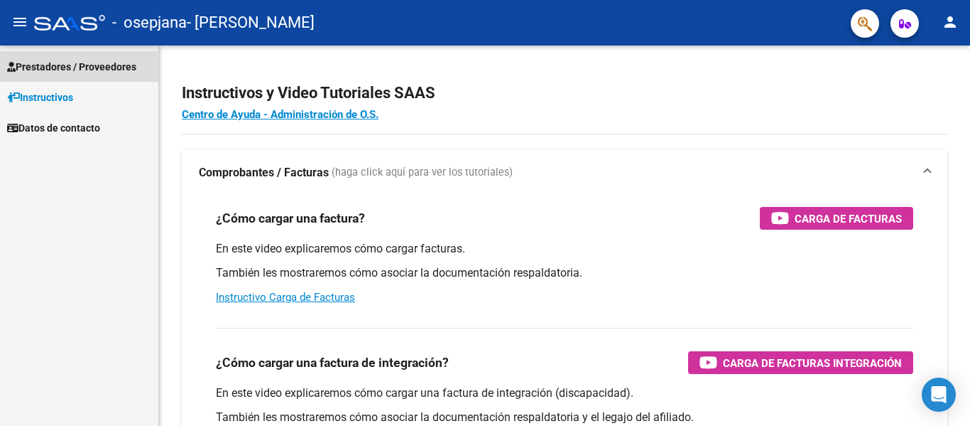
click at [107, 67] on span "Prestadores / Proveedores" at bounding box center [71, 67] width 129 height 16
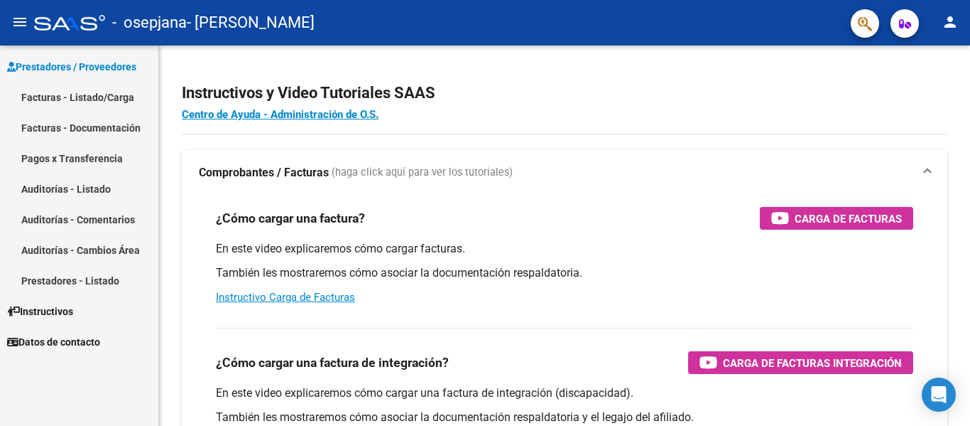
click at [126, 102] on link "Facturas - Listado/Carga" at bounding box center [79, 97] width 158 height 31
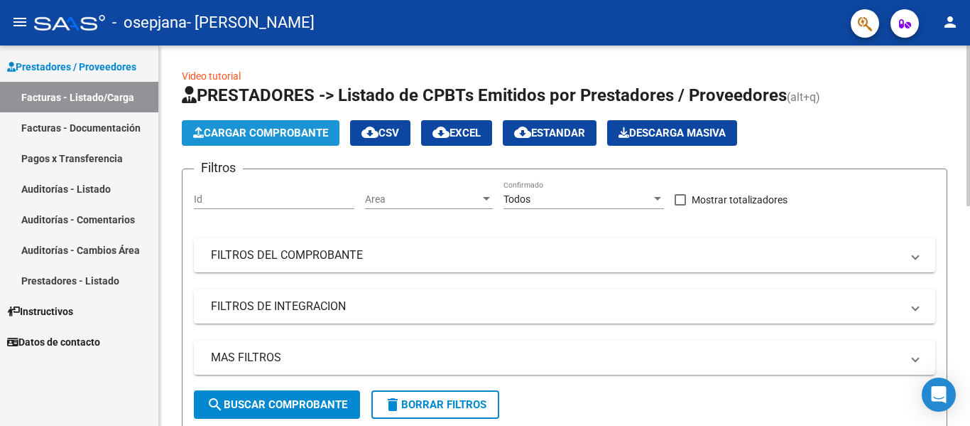
click at [251, 129] on span "Cargar Comprobante" at bounding box center [260, 132] width 135 height 13
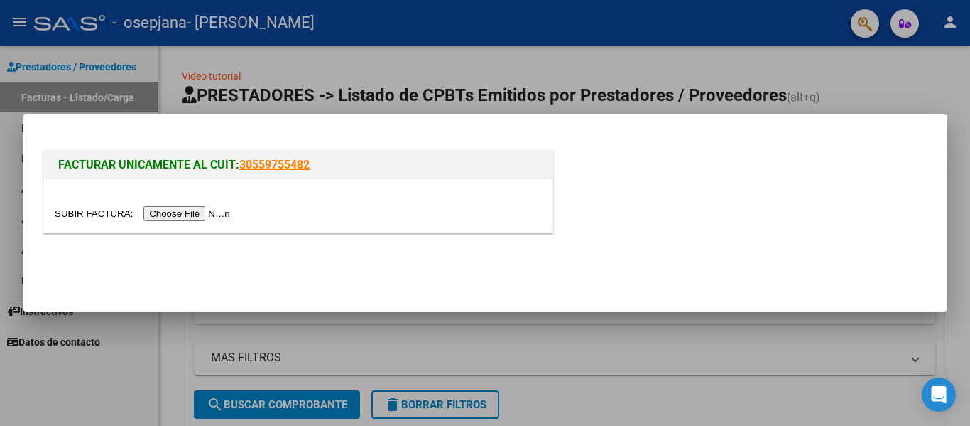
click at [214, 207] on input "file" at bounding box center [145, 213] width 180 height 15
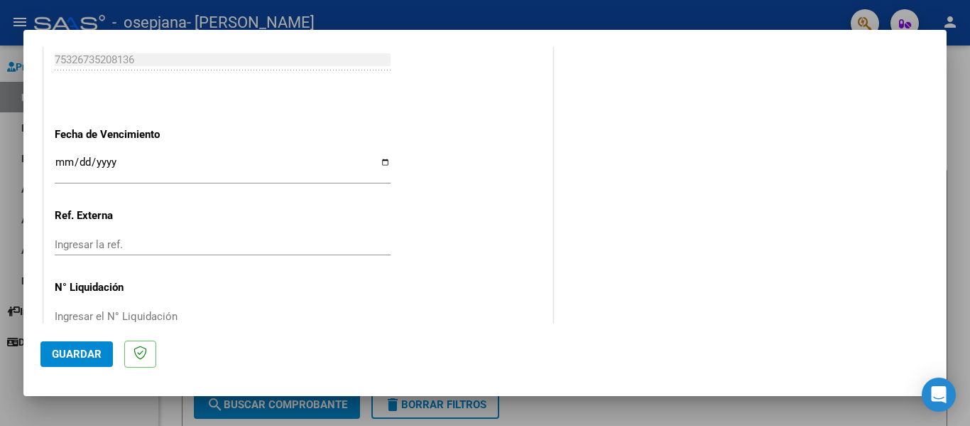
scroll to position [947, 0]
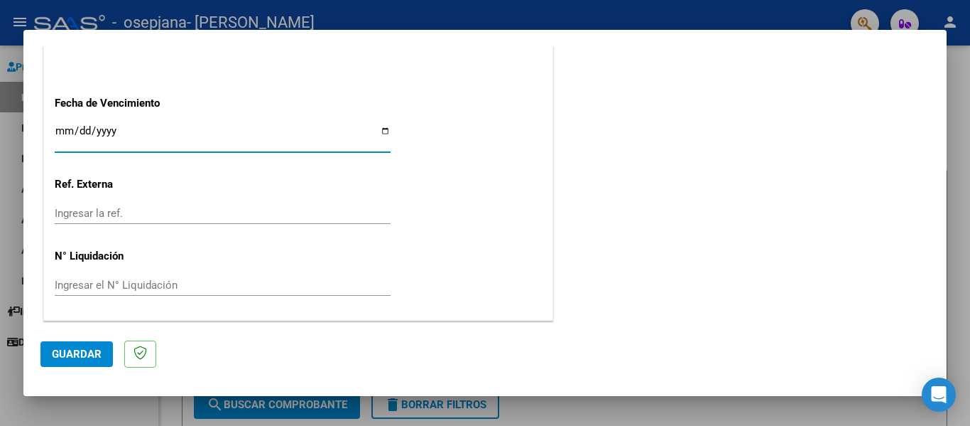
click at [381, 134] on input "Ingresar la fecha" at bounding box center [223, 136] width 336 height 23
type input "[DATE]"
click at [84, 357] on span "Guardar" at bounding box center [77, 353] width 50 height 13
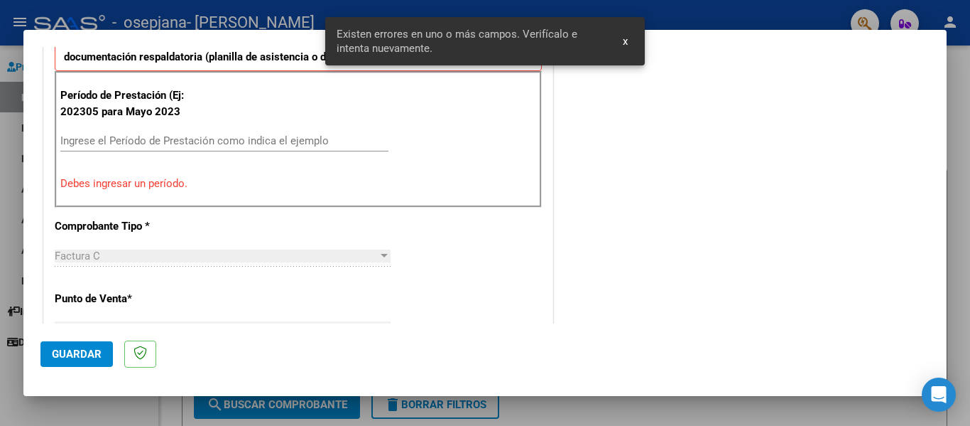
scroll to position [330, 0]
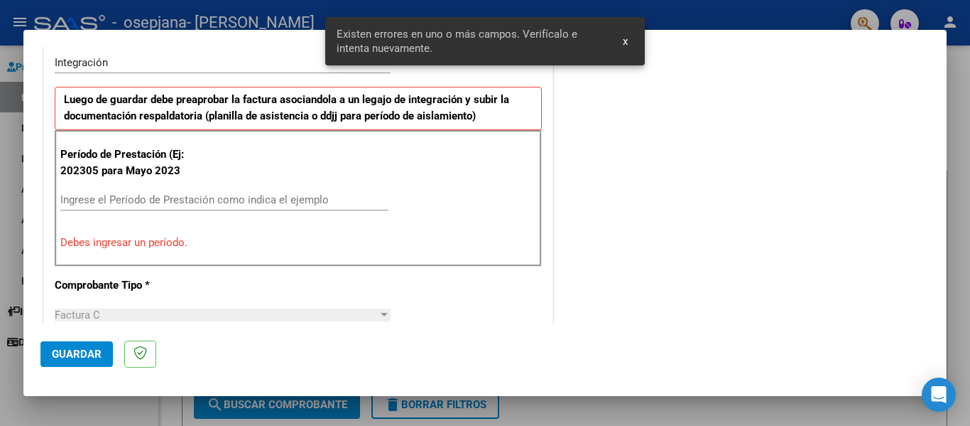
click at [199, 193] on div "Ingrese el Período de Prestación como indica el ejemplo" at bounding box center [224, 199] width 328 height 21
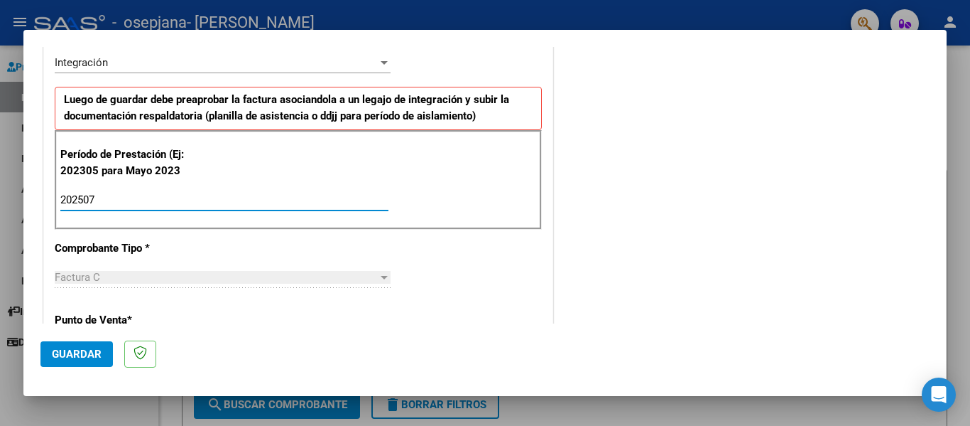
type input "202507"
click at [60, 351] on span "Guardar" at bounding box center [77, 353] width 50 height 13
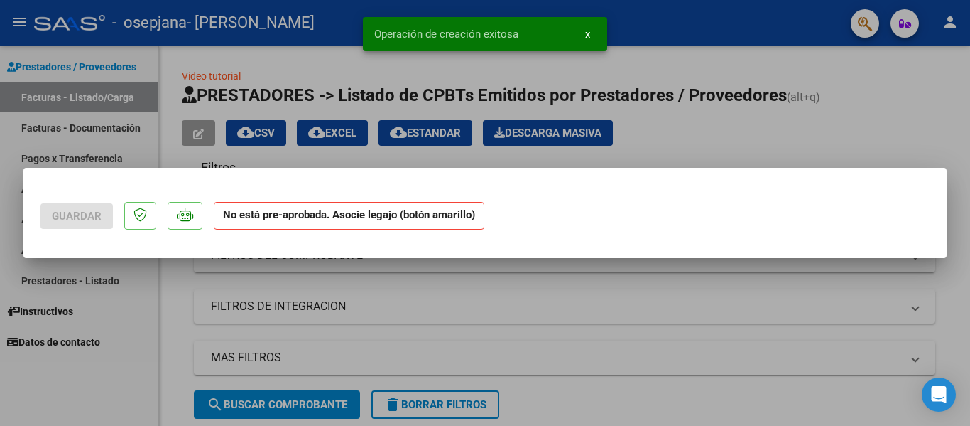
scroll to position [0, 0]
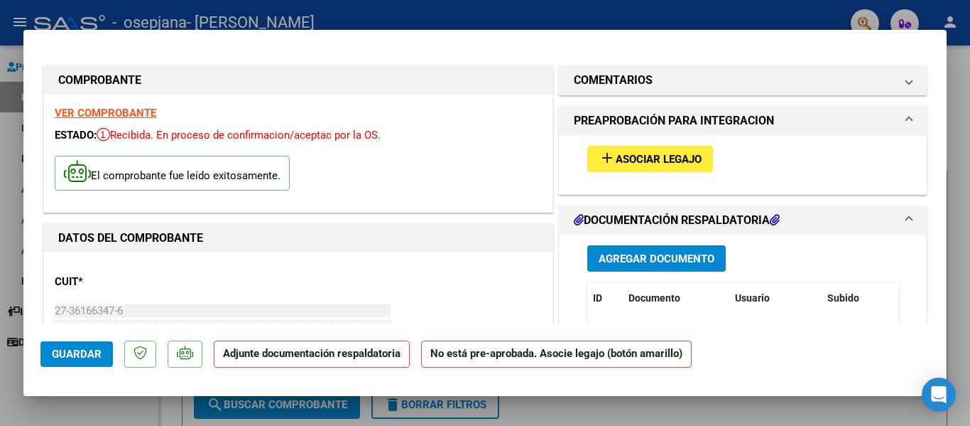
click at [629, 163] on span "Asociar Legajo" at bounding box center [659, 159] width 86 height 13
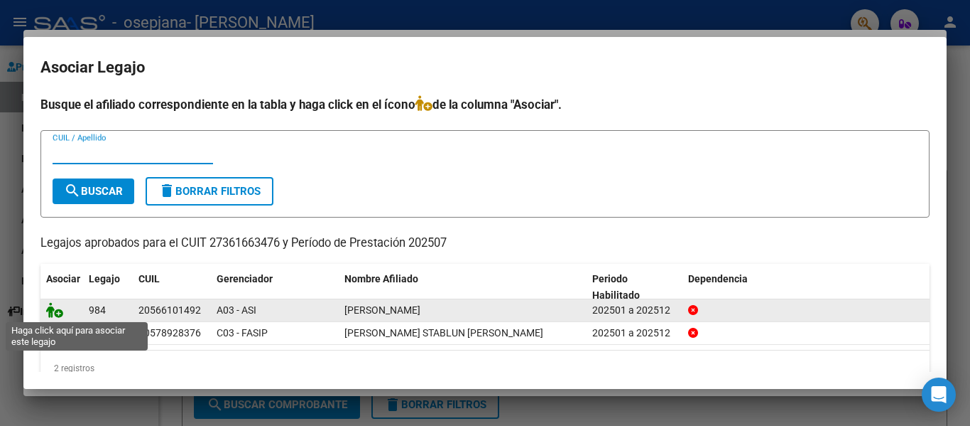
click at [55, 314] on icon at bounding box center [54, 310] width 17 height 16
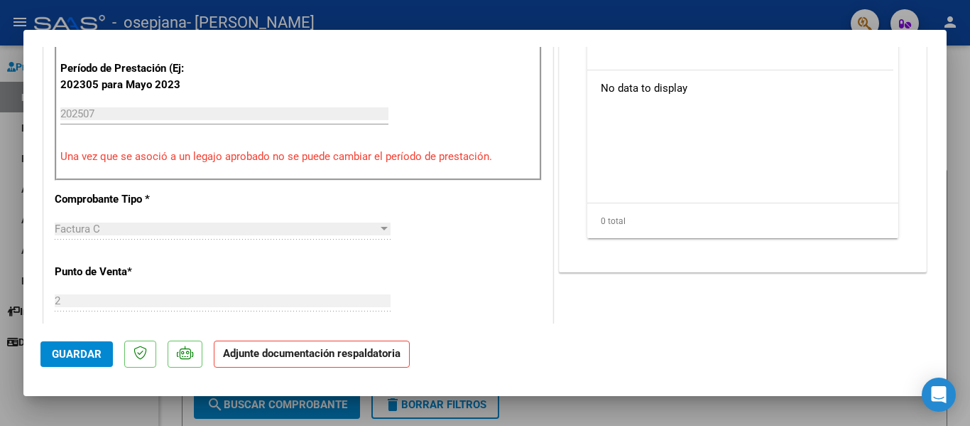
scroll to position [355, 0]
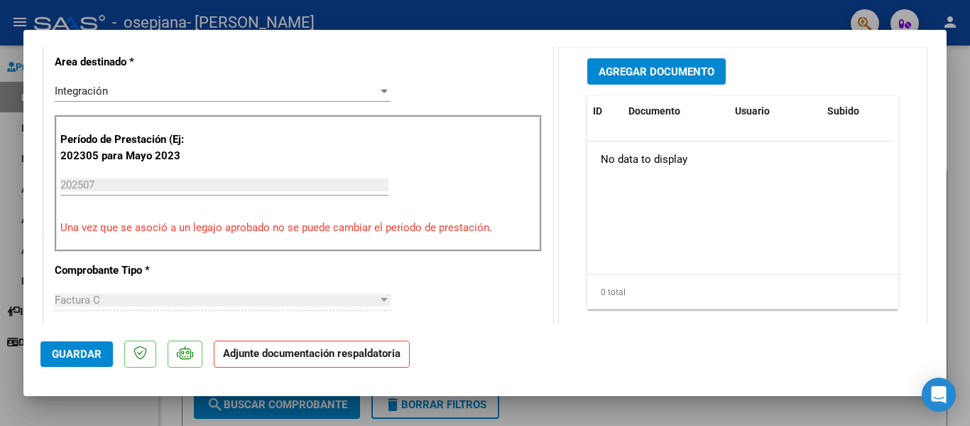
click at [653, 79] on button "Agregar Documento" at bounding box center [657, 71] width 139 height 26
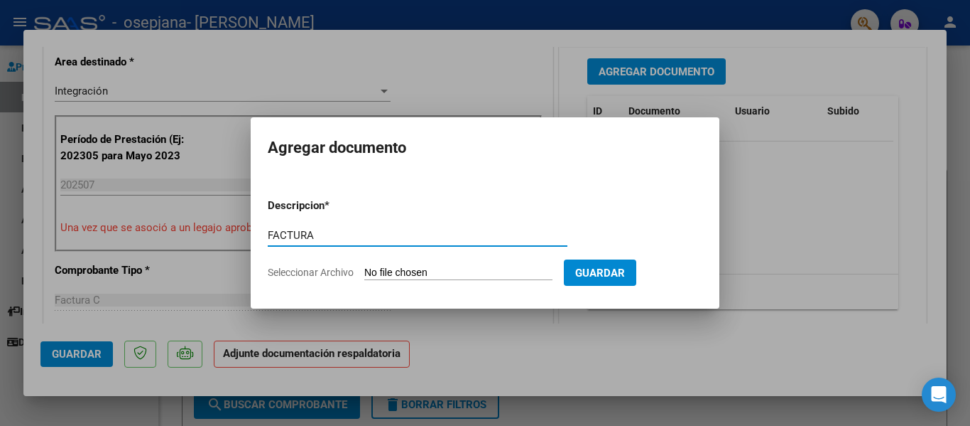
type input "FACTURA"
click at [406, 267] on input "Seleccionar Archivo" at bounding box center [458, 272] width 188 height 13
type input "C:\fakepath\[PERSON_NAME] factura julio.pdf"
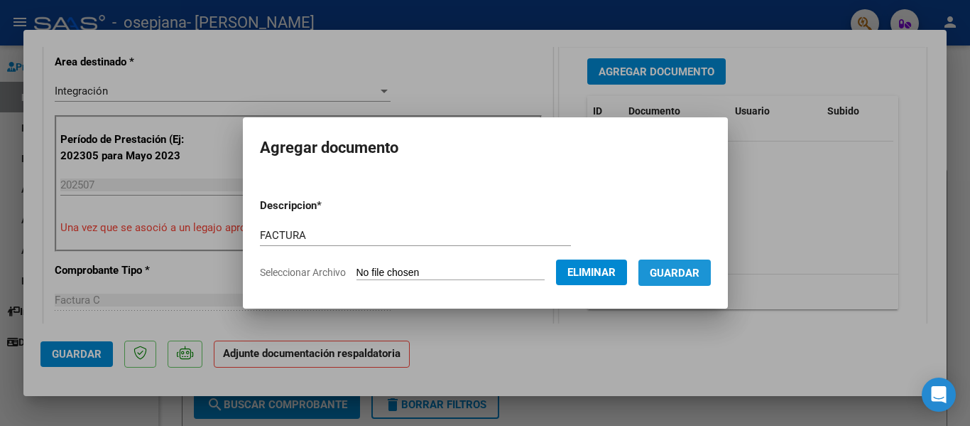
click at [695, 266] on span "Guardar" at bounding box center [675, 272] width 50 height 13
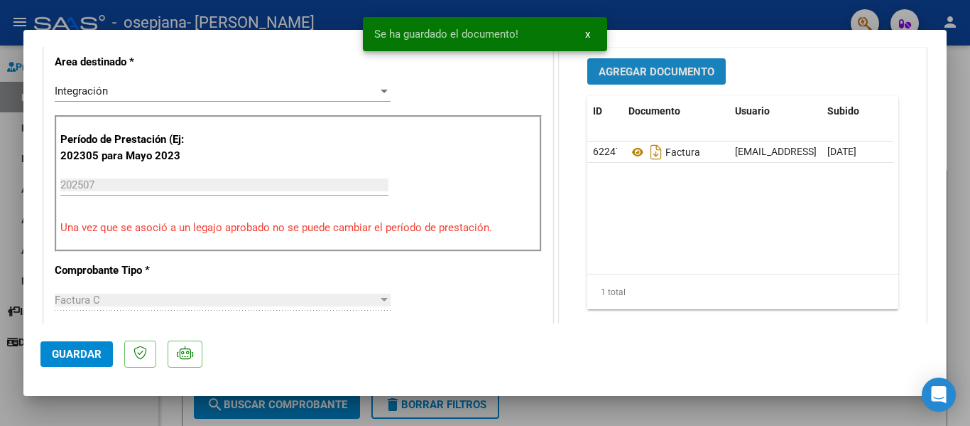
click at [649, 77] on span "Agregar Documento" at bounding box center [657, 71] width 116 height 13
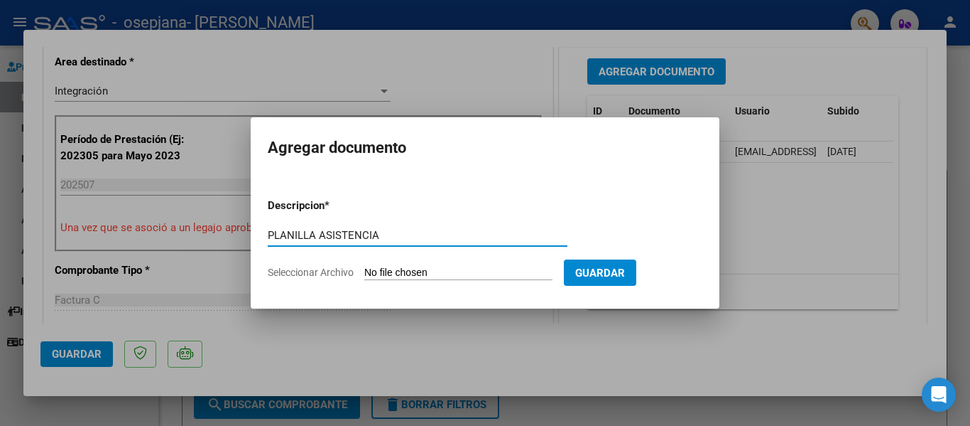
type input "PLANILLA ASISTENCIA"
click at [416, 257] on div "PLANILLA ASISTENCIA Escriba aquí una descripcion" at bounding box center [418, 241] width 300 height 35
click at [415, 267] on input "Seleccionar Archivo" at bounding box center [458, 272] width 188 height 13
type input "C:\fakepath\P ASISTENCIA [PERSON_NAME][DATE].pdf"
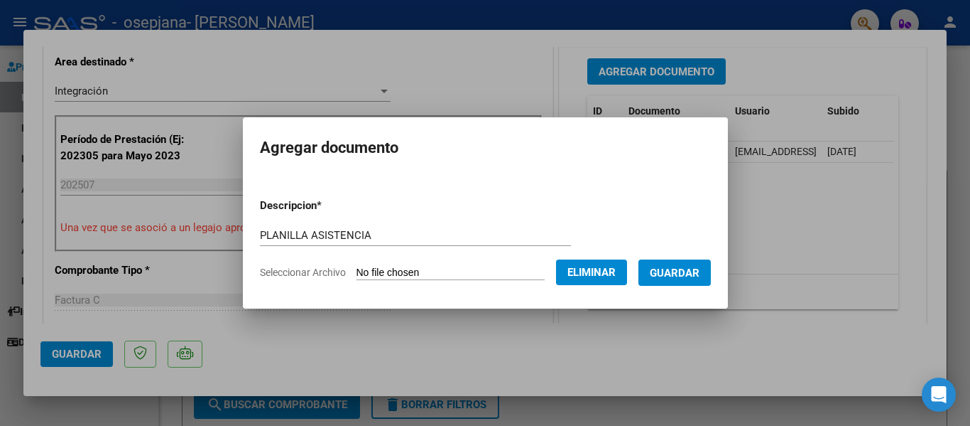
click at [686, 271] on span "Guardar" at bounding box center [675, 272] width 50 height 13
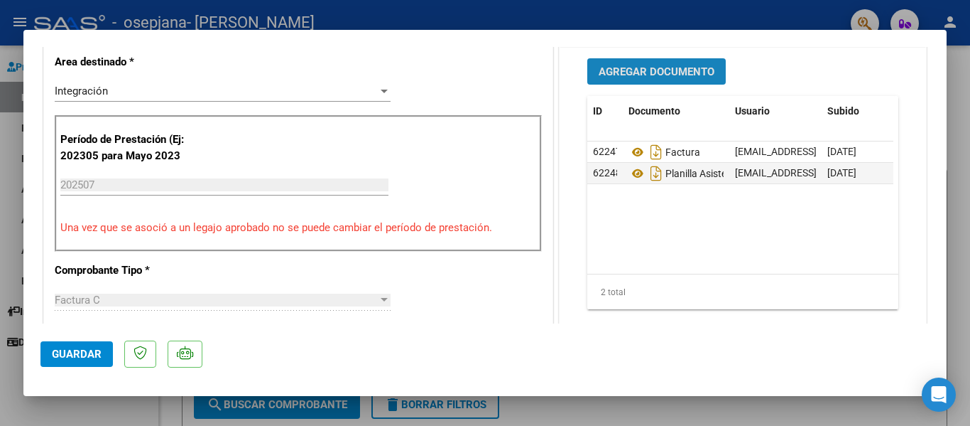
click at [615, 75] on span "Agregar Documento" at bounding box center [657, 71] width 116 height 13
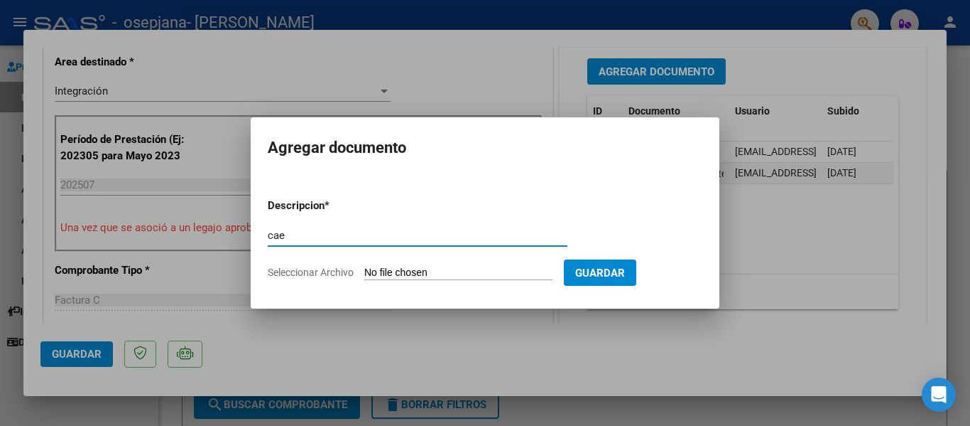
type input "cae"
click at [548, 261] on form "Descripcion * cae Escriba aquí una descripcion Seleccionar Archivo Guardar" at bounding box center [485, 239] width 435 height 104
click at [548, 266] on input "Seleccionar Archivo" at bounding box center [458, 272] width 188 height 13
type input "C:\fakepath\Constatación de Comprobantes _ AFIP julio.pdf"
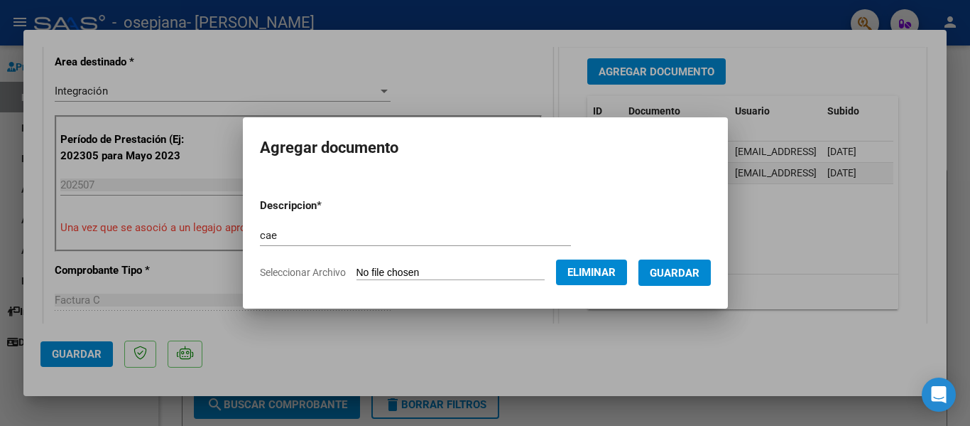
click at [681, 282] on button "Guardar" at bounding box center [675, 272] width 72 height 26
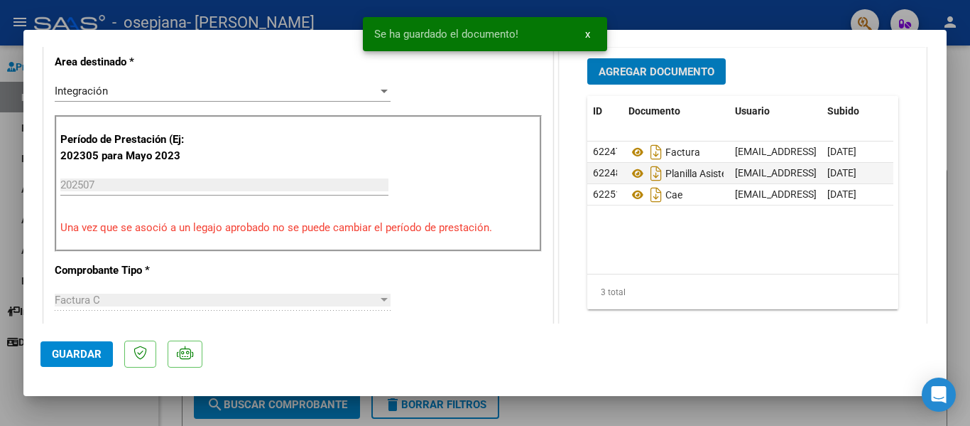
click at [78, 354] on span "Guardar" at bounding box center [77, 353] width 50 height 13
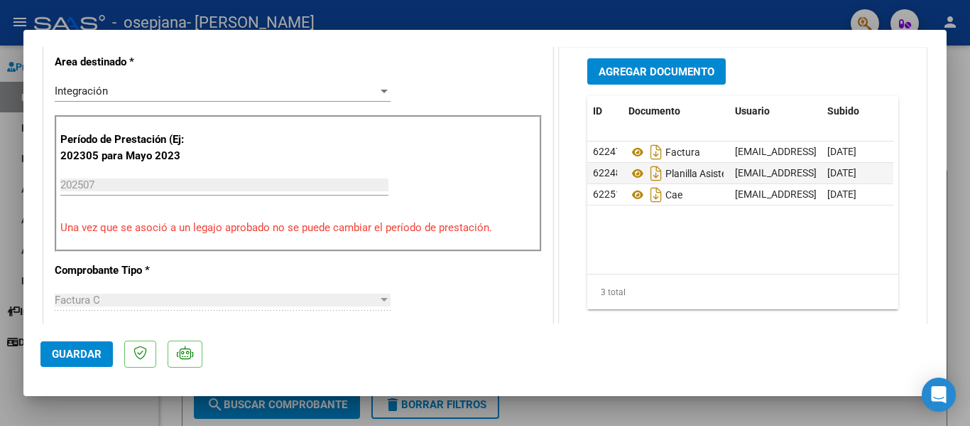
click at [709, 412] on div at bounding box center [485, 213] width 970 height 426
type input "$ 0,00"
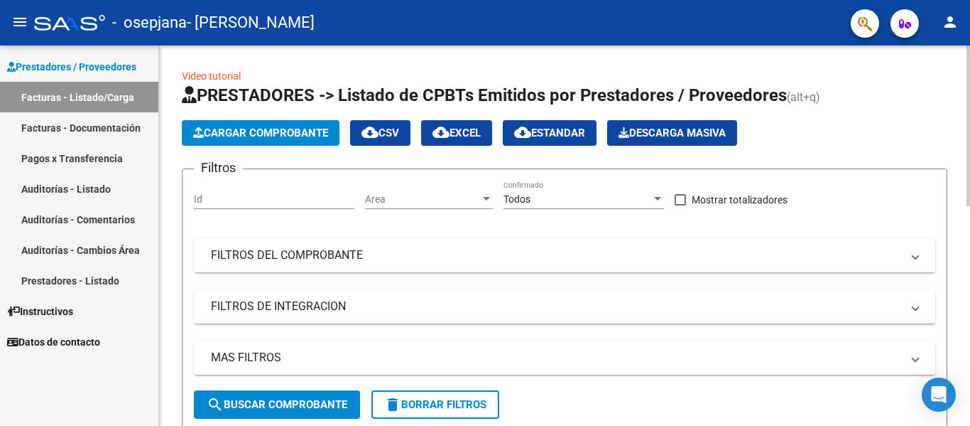
scroll to position [284, 0]
